Goal: Complete application form

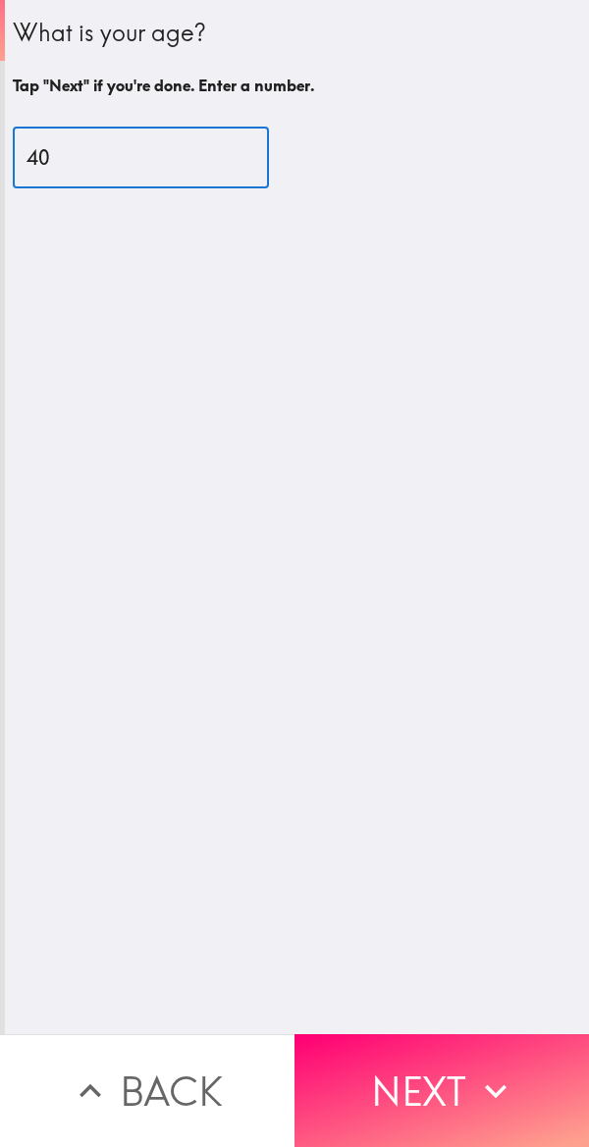
type input "40"
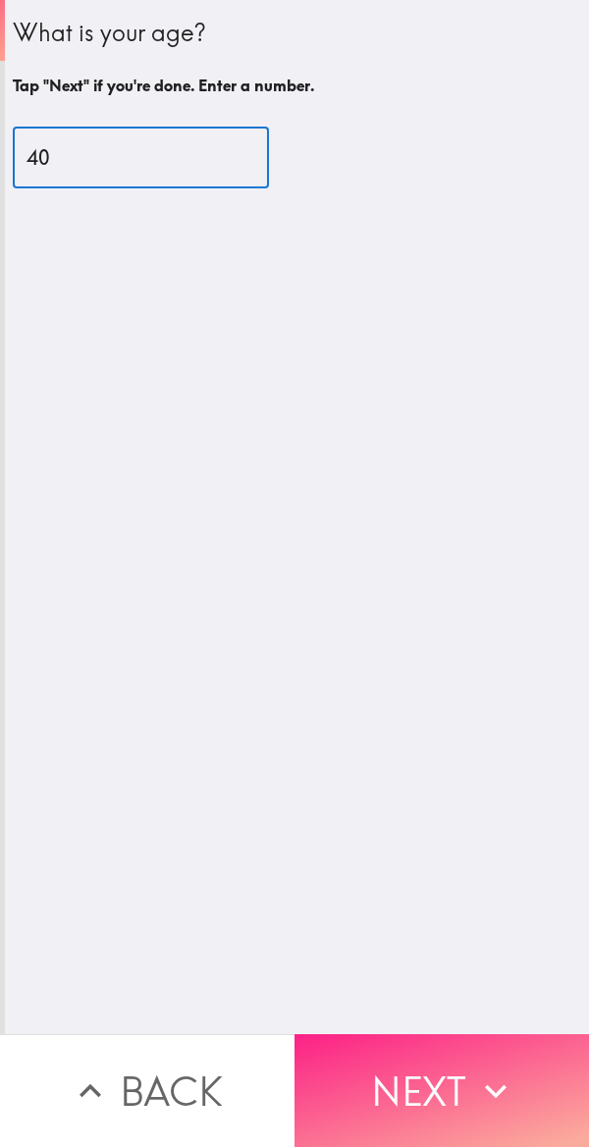
click at [474, 1074] on icon "button" at bounding box center [495, 1090] width 43 height 43
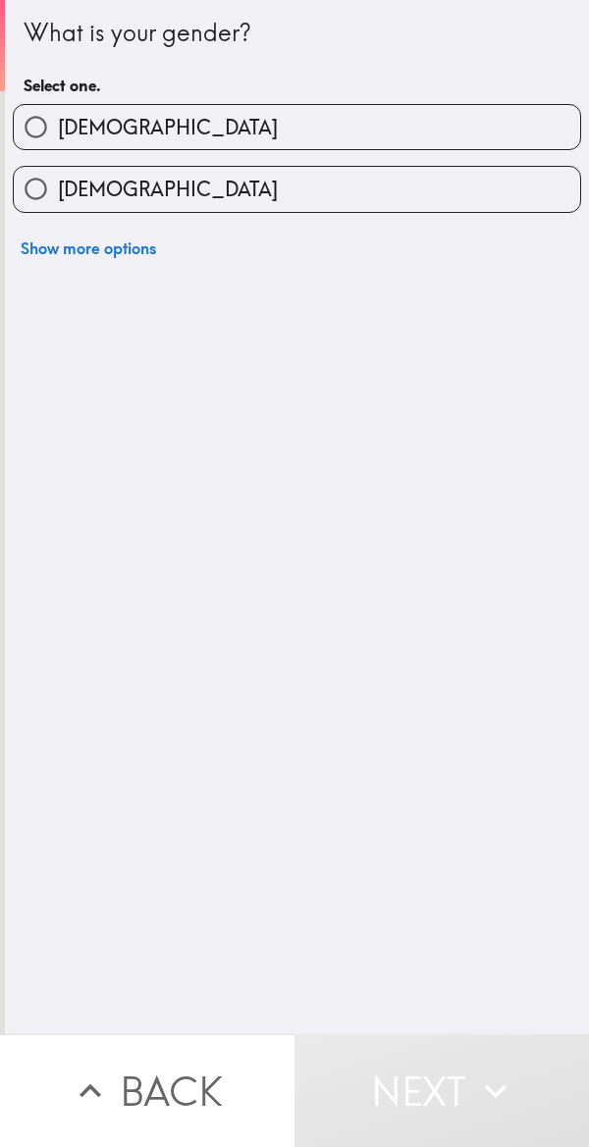
click at [408, 114] on label "[DEMOGRAPHIC_DATA]" at bounding box center [297, 127] width 566 height 44
click at [58, 114] on input "[DEMOGRAPHIC_DATA]" at bounding box center [36, 127] width 44 height 44
radio input "true"
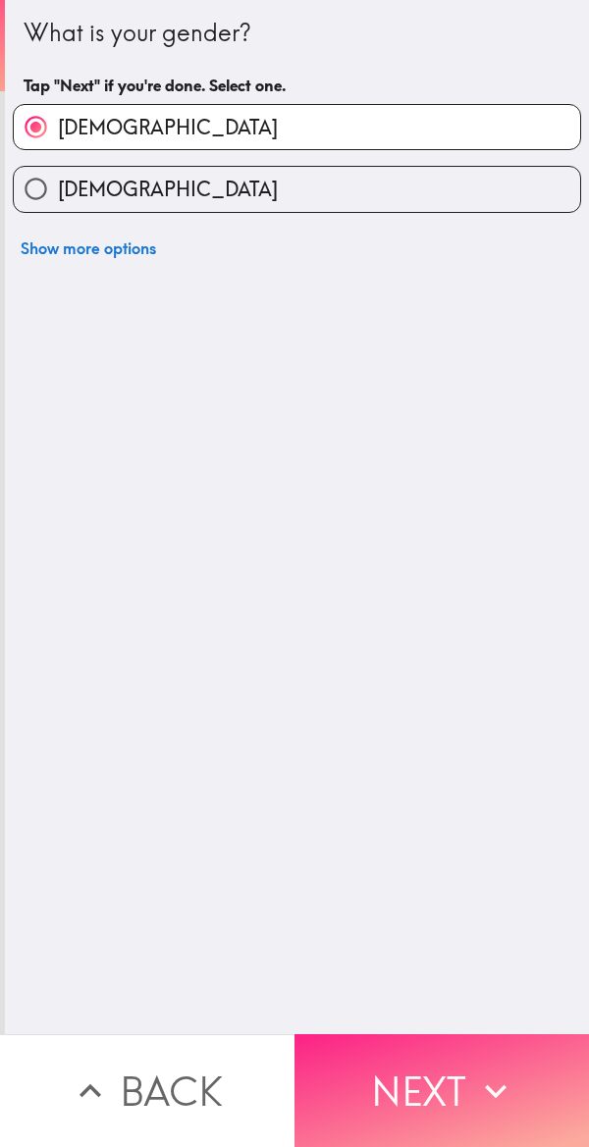
click at [464, 1072] on button "Next" at bounding box center [441, 1090] width 294 height 113
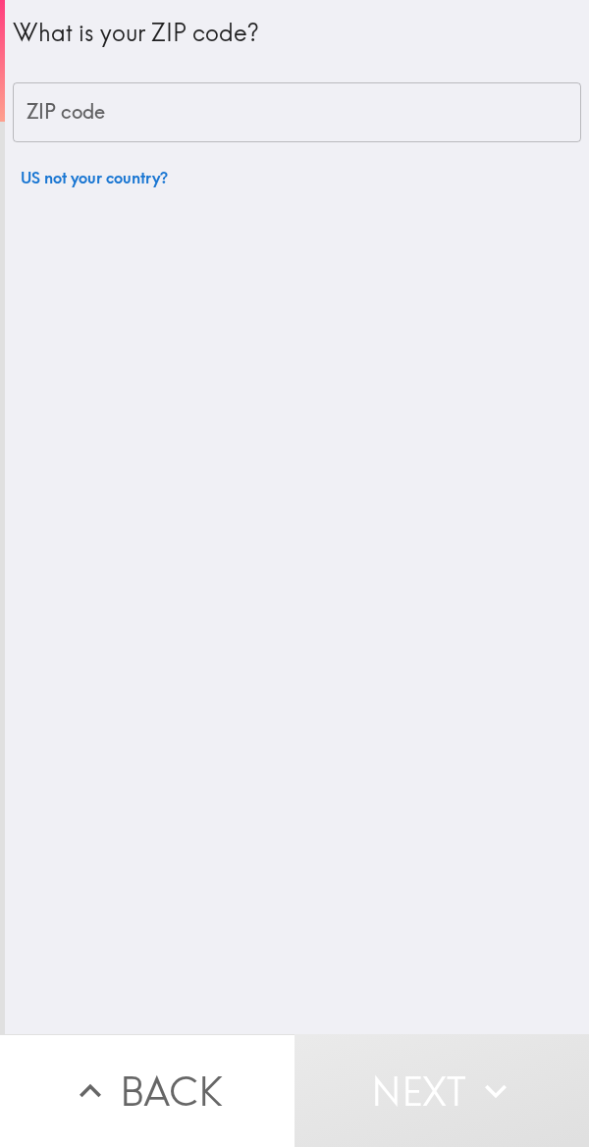
click at [375, 109] on input "ZIP code" at bounding box center [297, 112] width 568 height 61
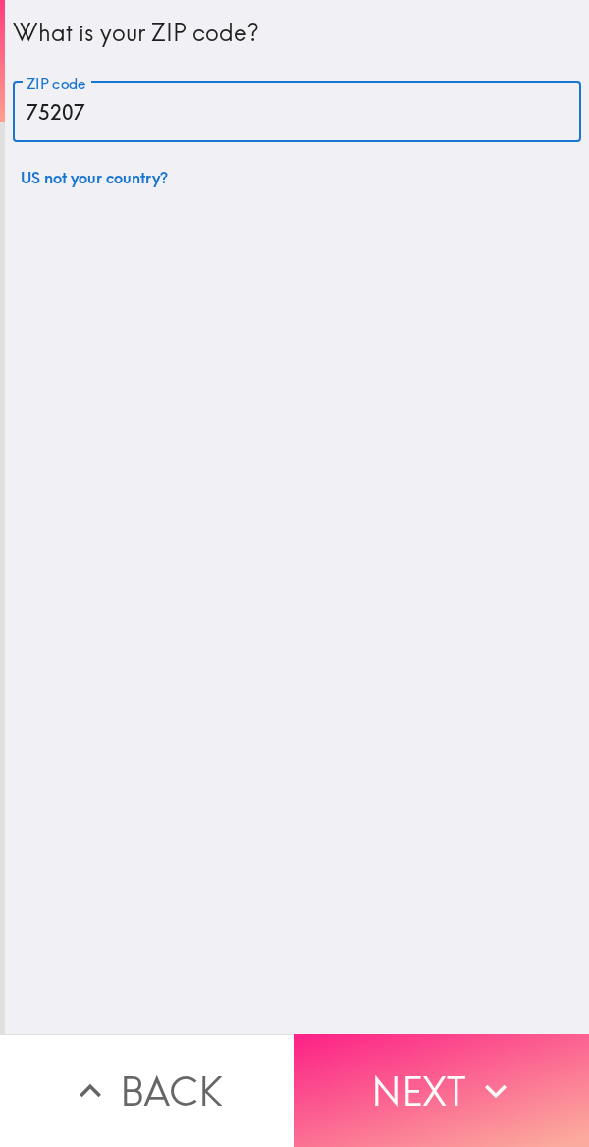
type input "75207"
click at [477, 1069] on icon "button" at bounding box center [495, 1090] width 43 height 43
